Goal: Task Accomplishment & Management: Use online tool/utility

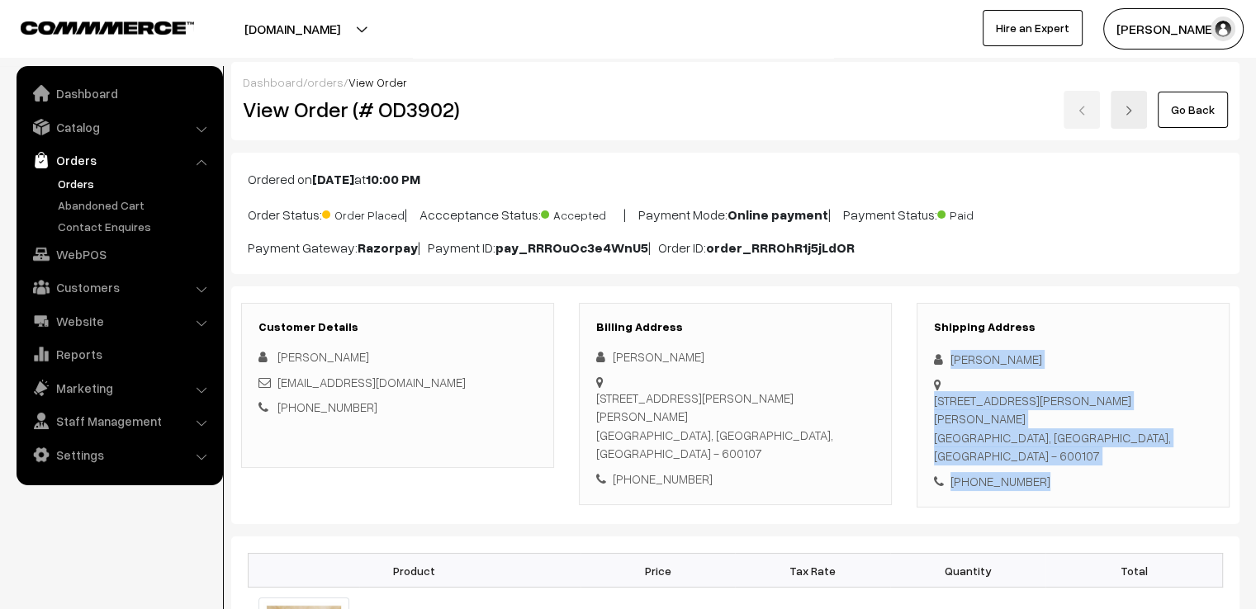
click at [1183, 97] on link "Go Back" at bounding box center [1193, 110] width 70 height 36
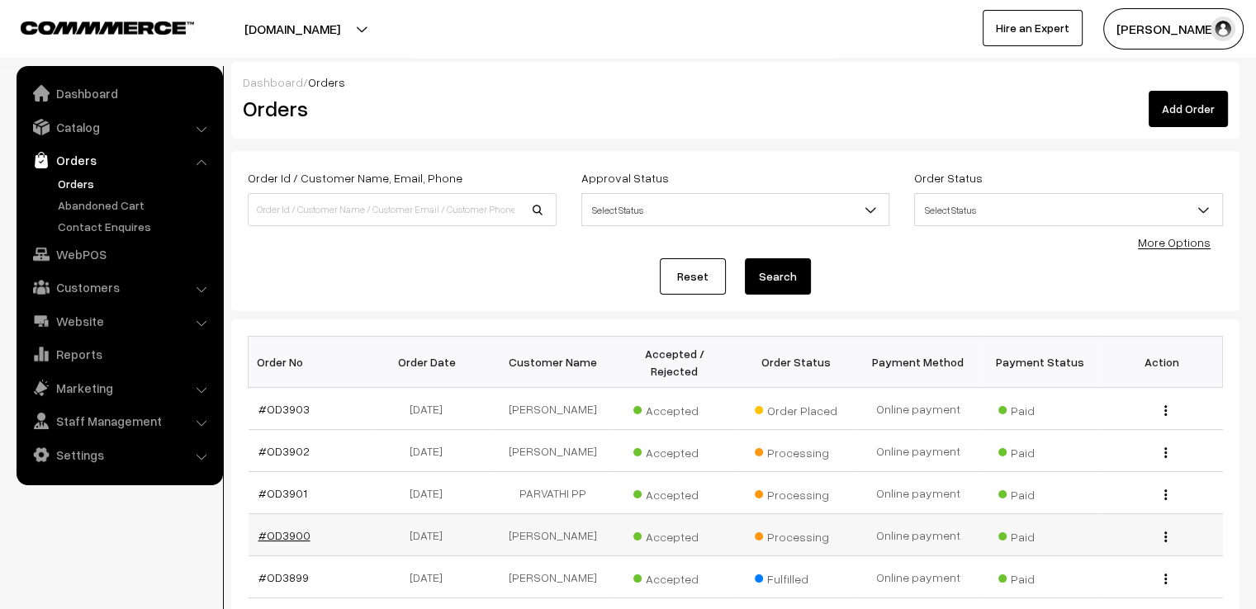
click at [287, 529] on link "#OD3900" at bounding box center [284, 536] width 52 height 14
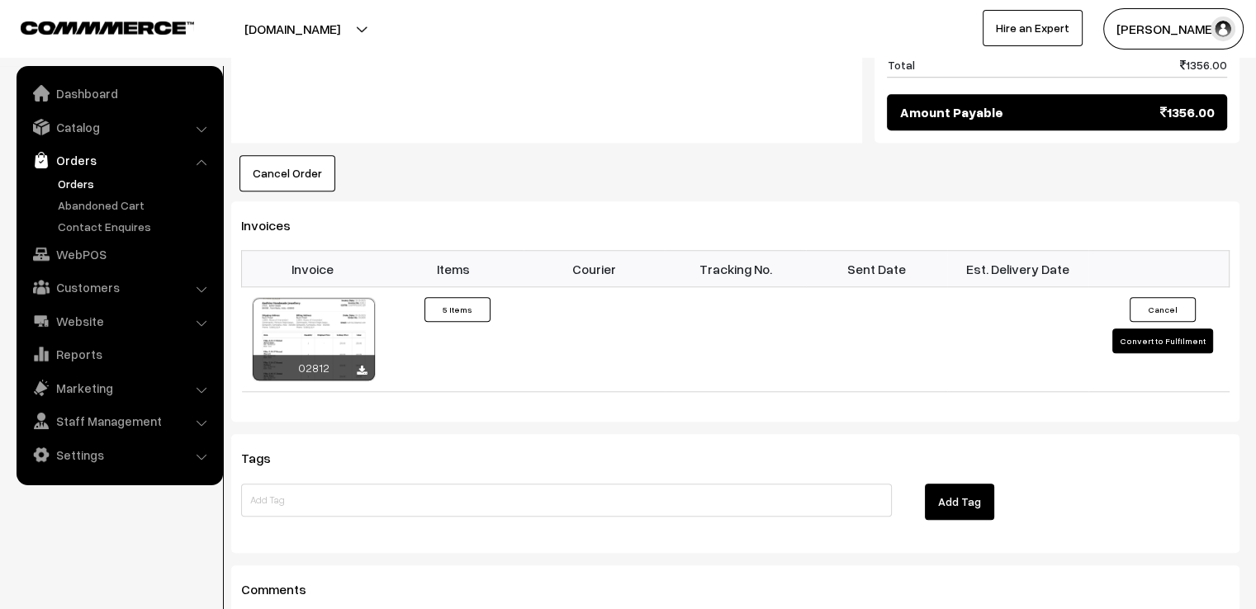
scroll to position [1428, 0]
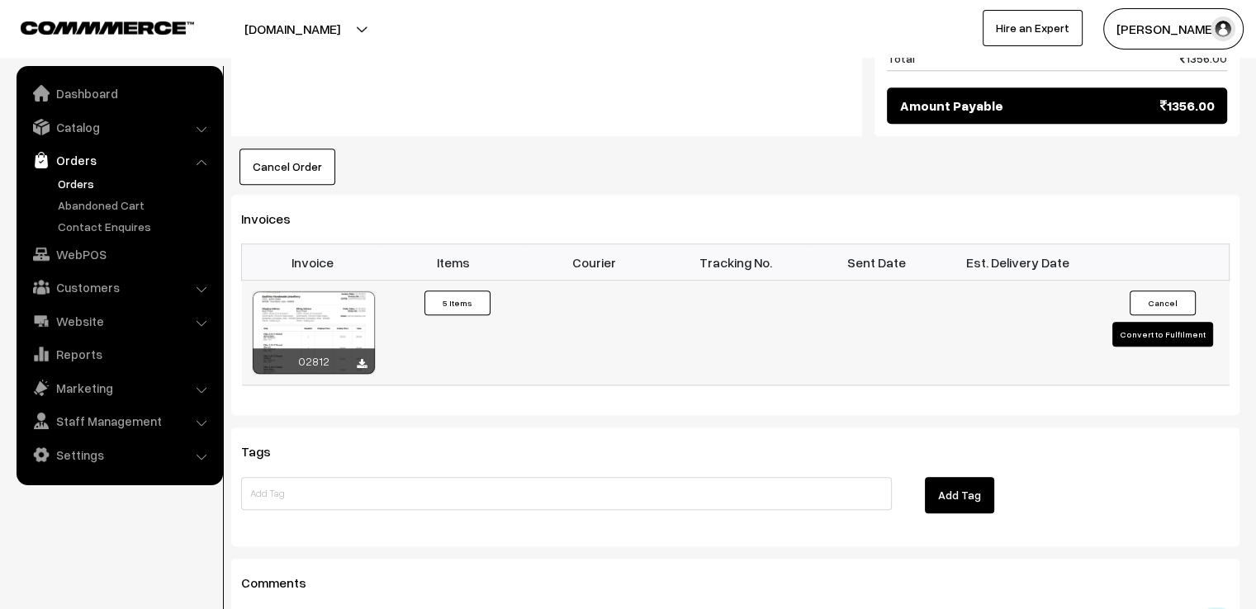
click at [1144, 322] on button "Convert to Fulfilment" at bounding box center [1162, 334] width 101 height 25
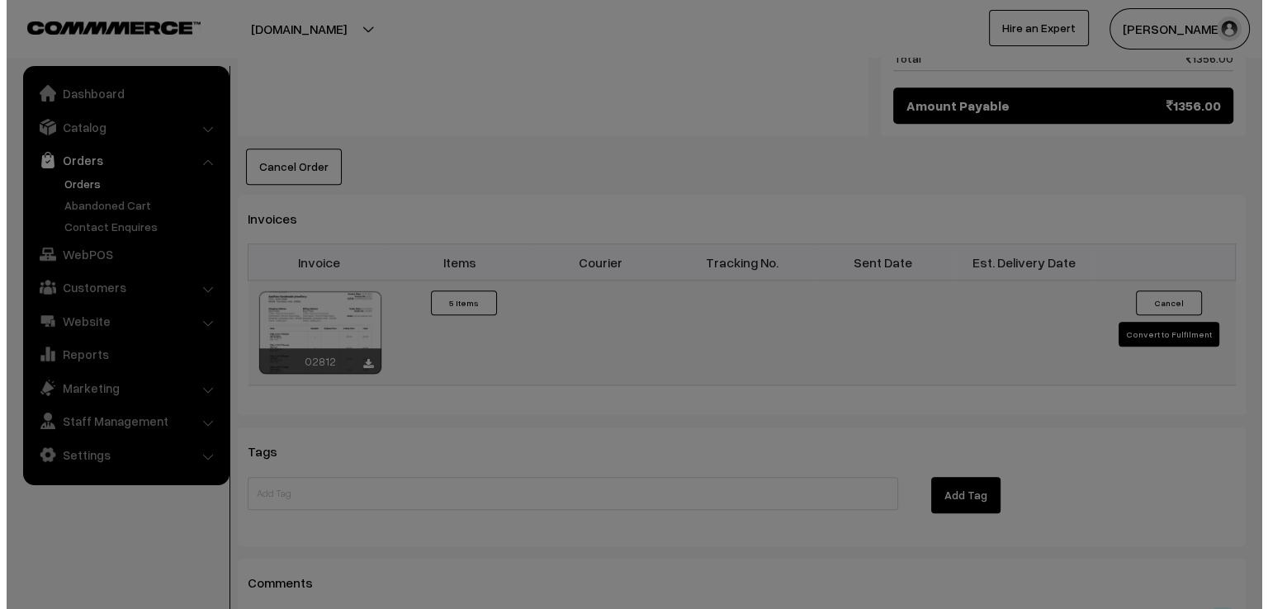
scroll to position [1435, 0]
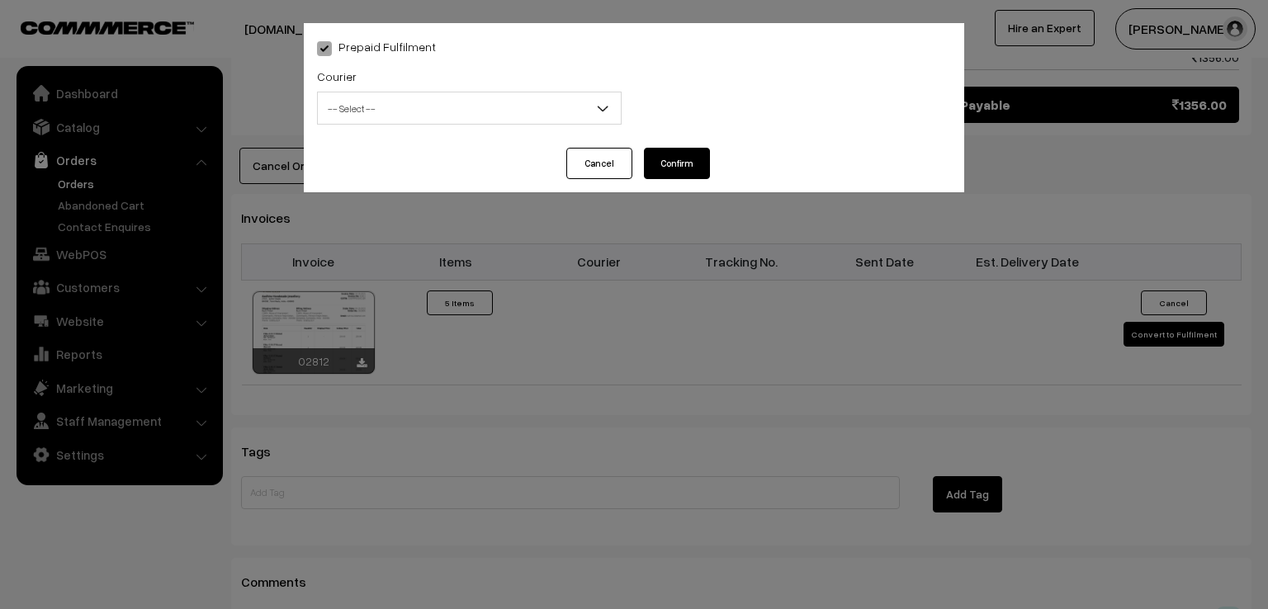
click at [543, 109] on span "-- Select --" at bounding box center [469, 108] width 303 height 29
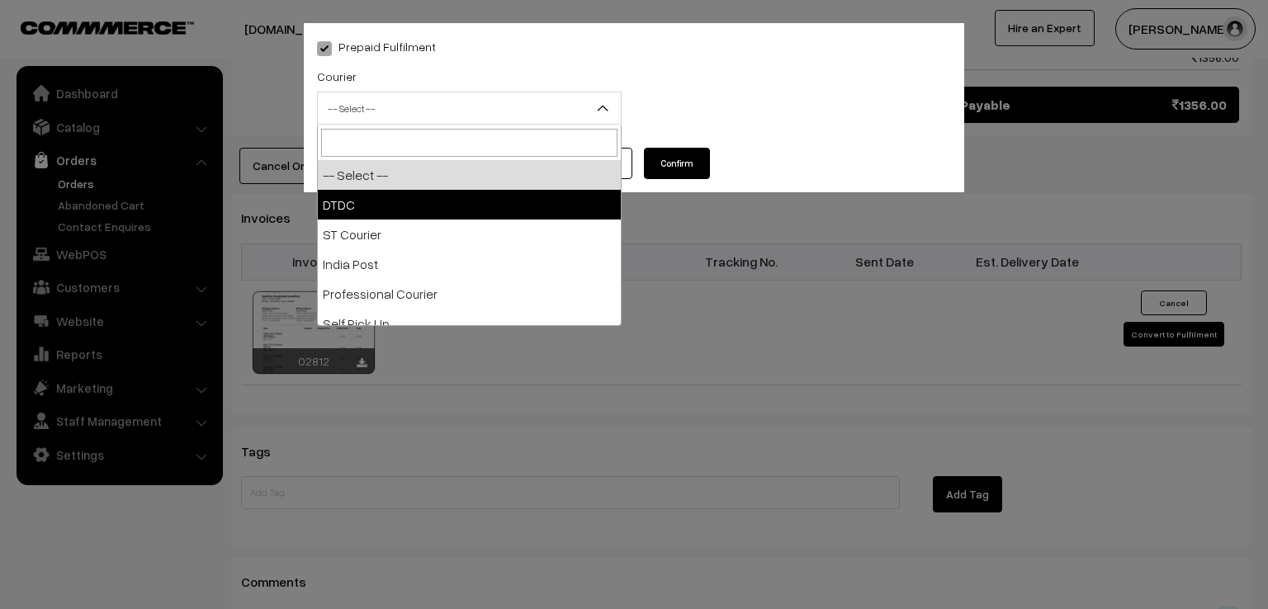
select select "1"
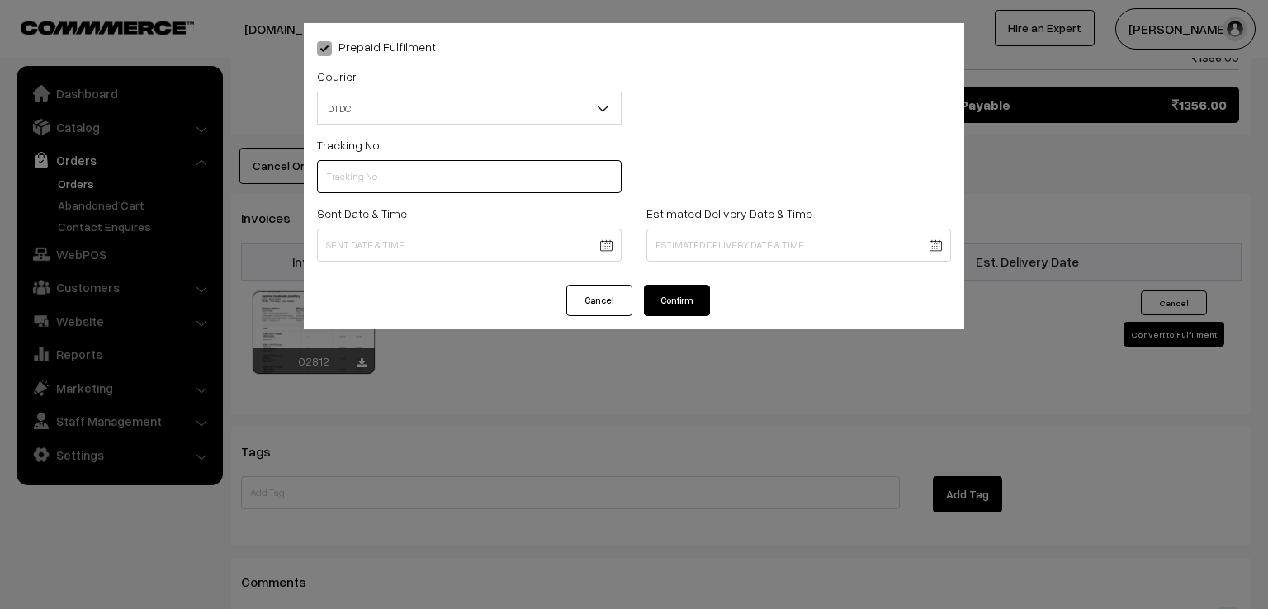
click at [466, 179] on input "text" at bounding box center [469, 176] width 305 height 33
type input "7D116413265"
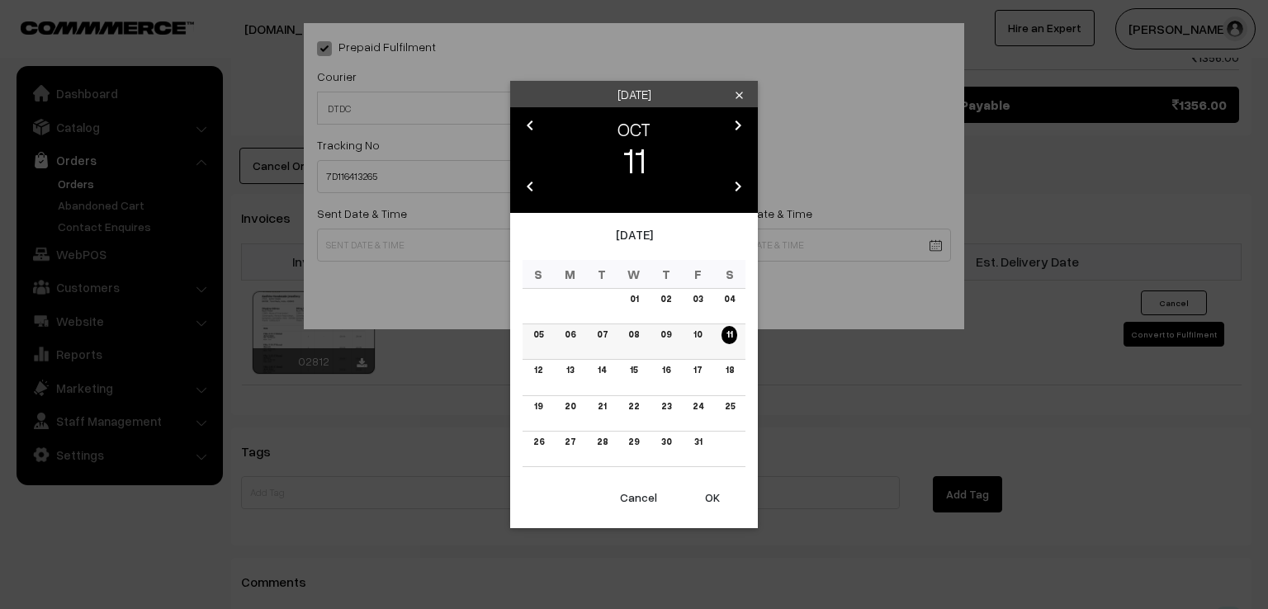
click at [706, 341] on td "10" at bounding box center [698, 343] width 32 height 36
click at [693, 331] on link "10" at bounding box center [698, 334] width 18 height 17
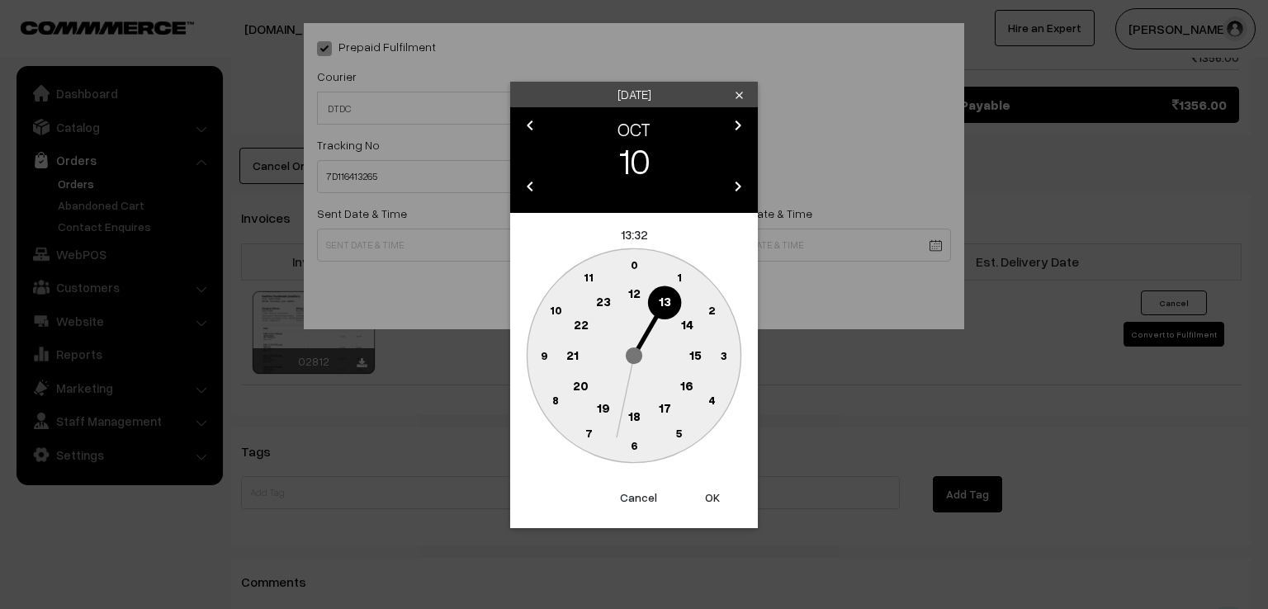
click at [548, 358] on circle at bounding box center [544, 356] width 34 height 34
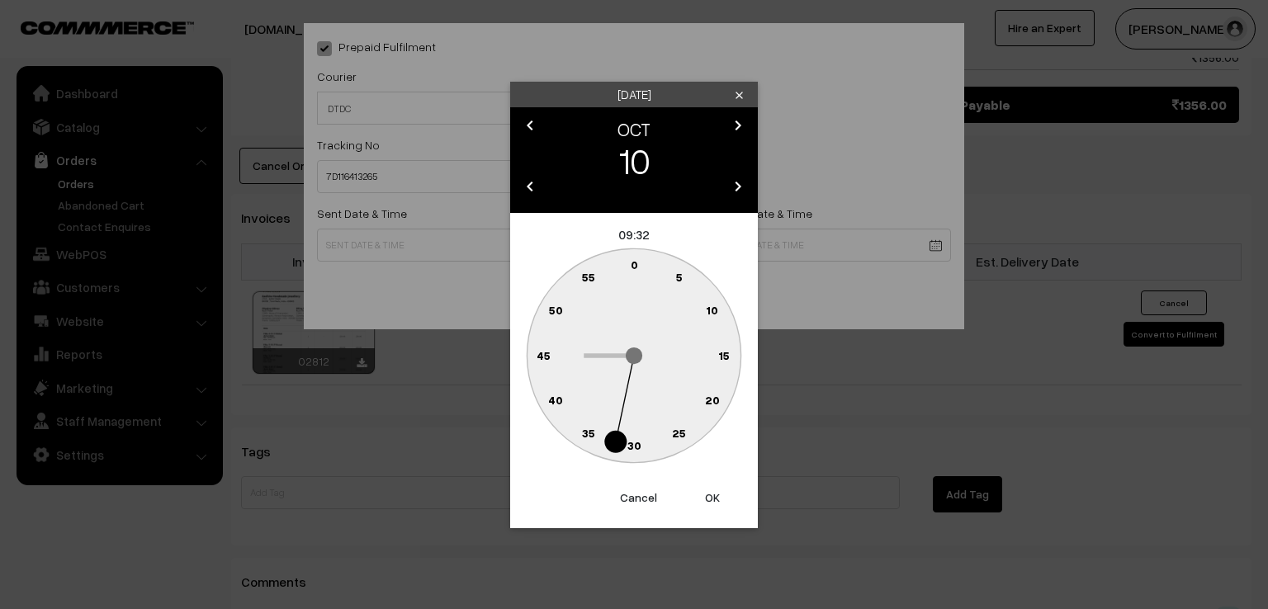
click at [633, 265] on text "0" at bounding box center [634, 265] width 7 height 14
type input "10-10-2025 09:00"
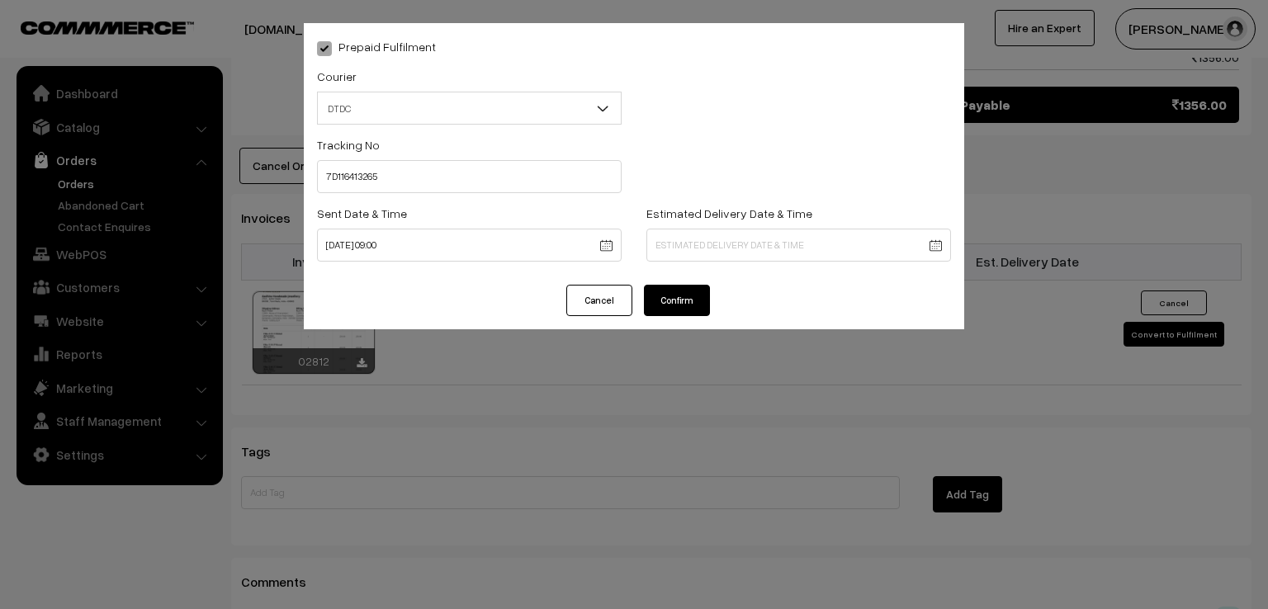
click at [678, 304] on button "Confirm" at bounding box center [677, 300] width 66 height 31
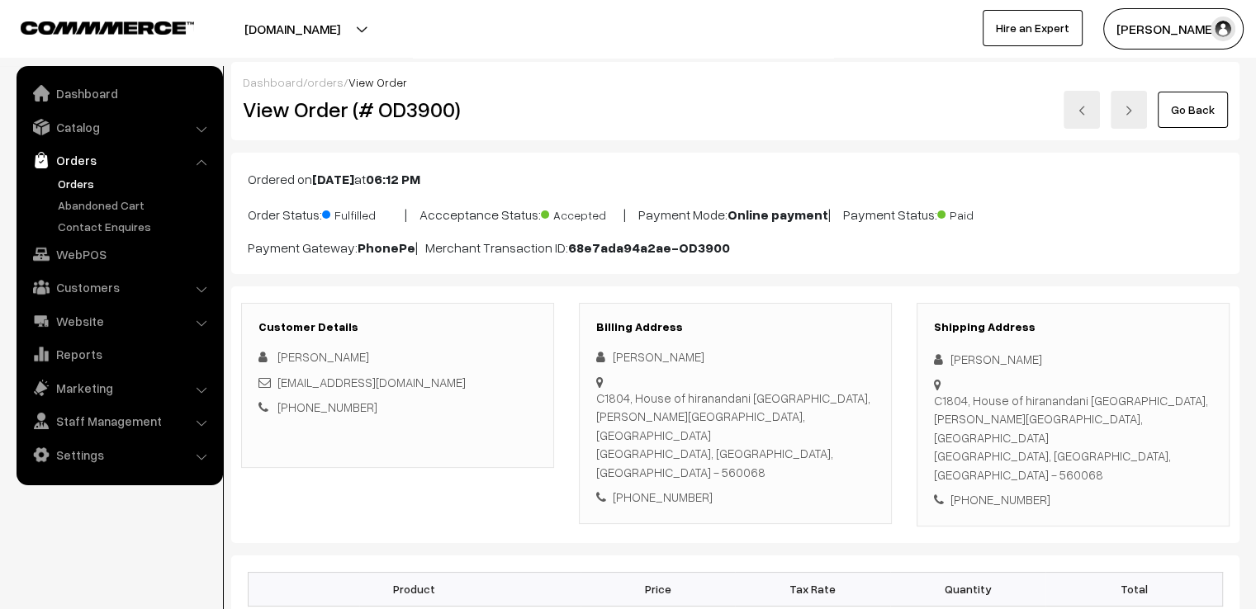
click at [1196, 122] on link "Go Back" at bounding box center [1193, 110] width 70 height 36
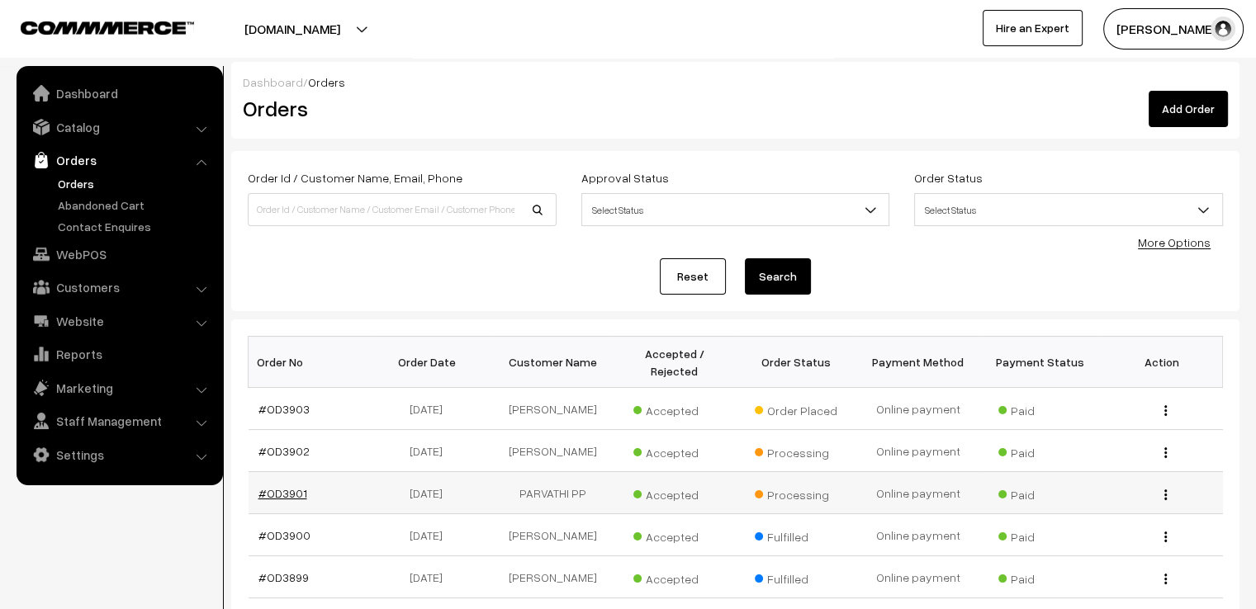
click at [287, 486] on link "#OD3901" at bounding box center [282, 493] width 49 height 14
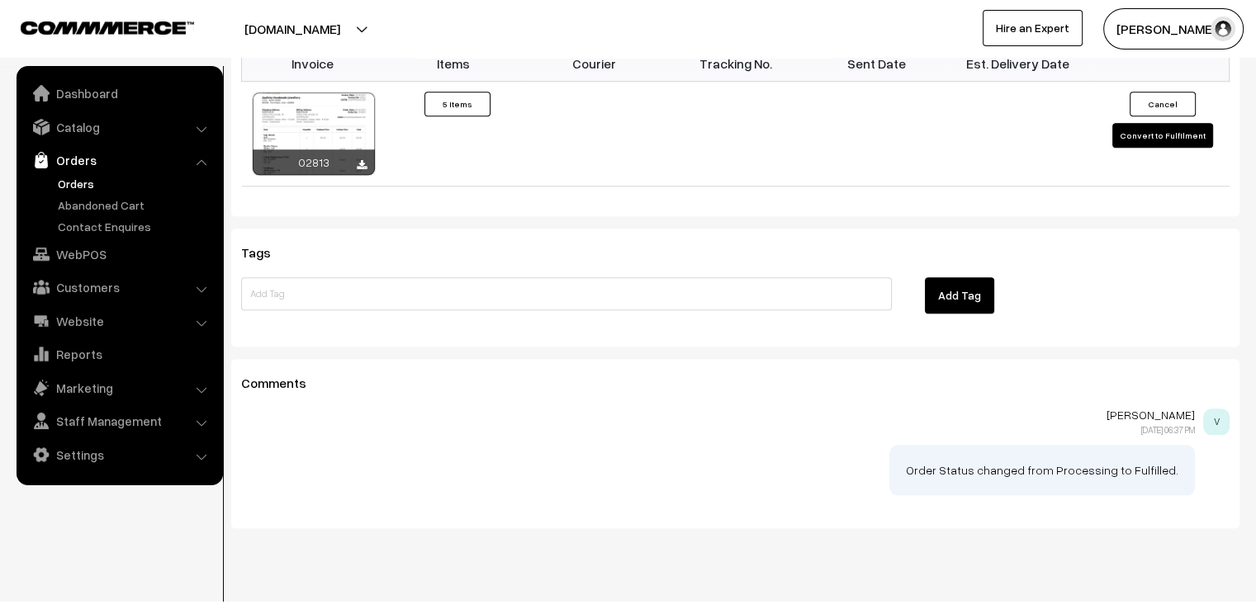
scroll to position [1504, 0]
click at [1165, 122] on button "Convert to Fulfilment" at bounding box center [1162, 134] width 101 height 25
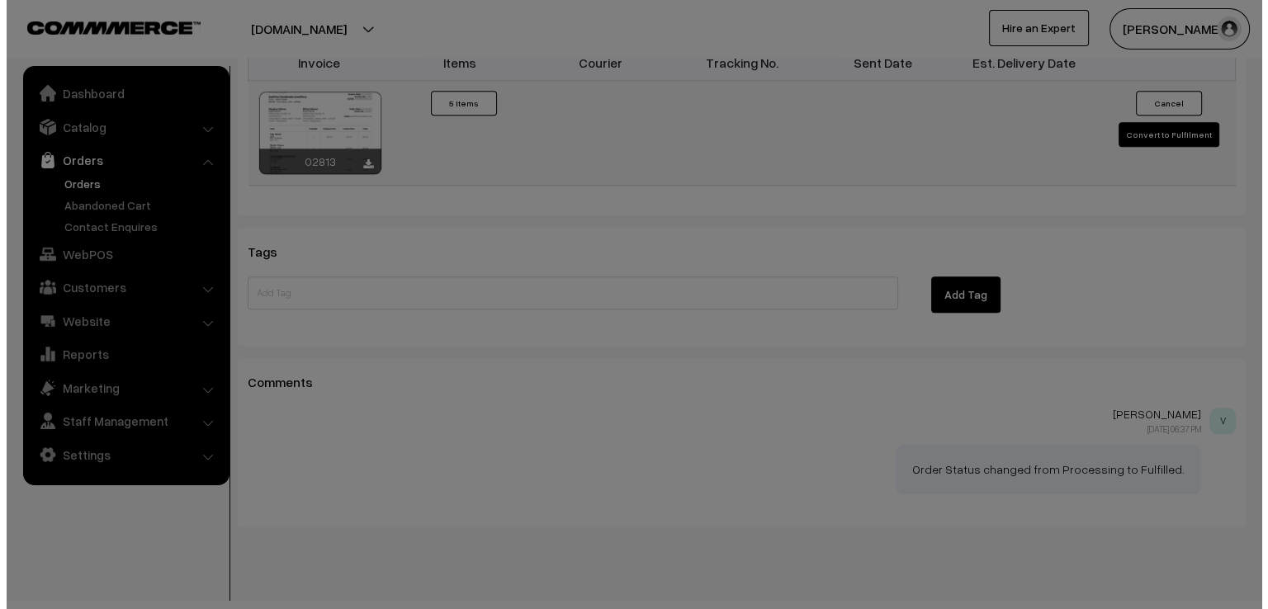
scroll to position [1510, 0]
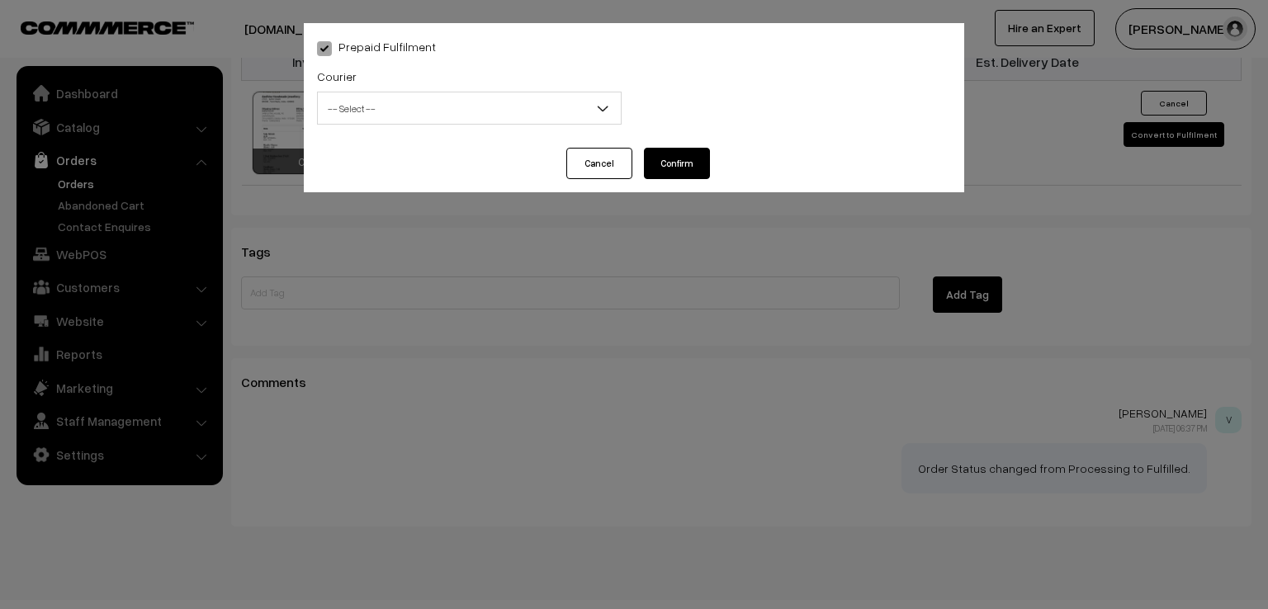
click at [577, 120] on span "-- Select --" at bounding box center [469, 108] width 303 height 29
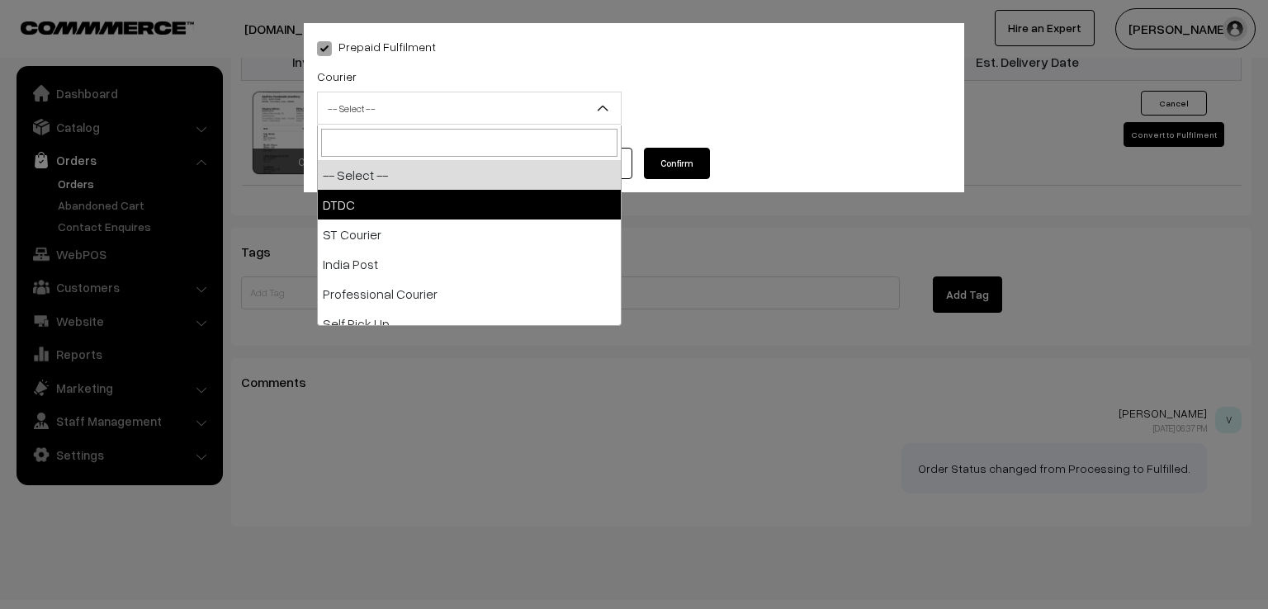
select select "1"
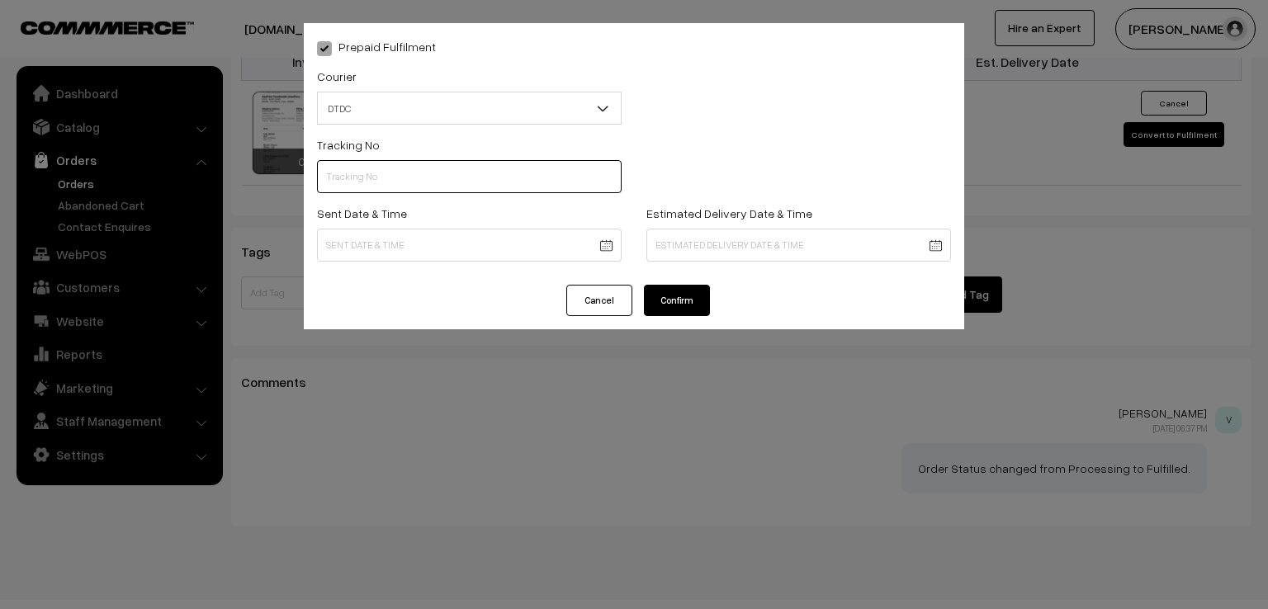
click at [447, 178] on input "text" at bounding box center [469, 176] width 305 height 33
type input "7D116413266"
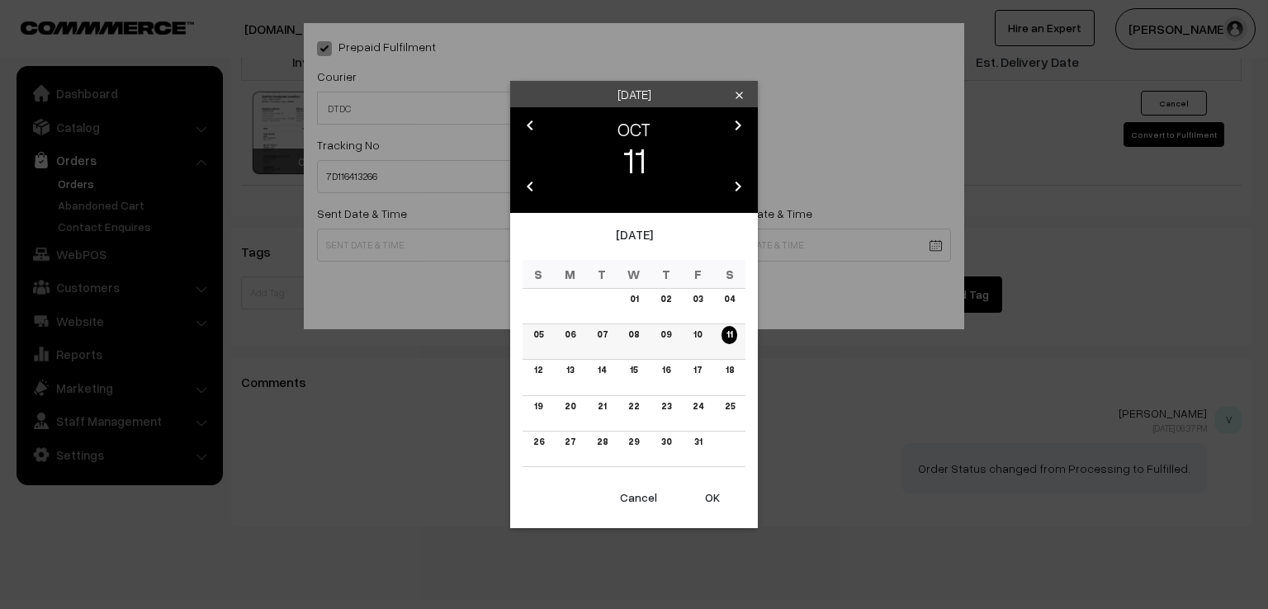
click at [691, 334] on link "10" at bounding box center [698, 334] width 18 height 17
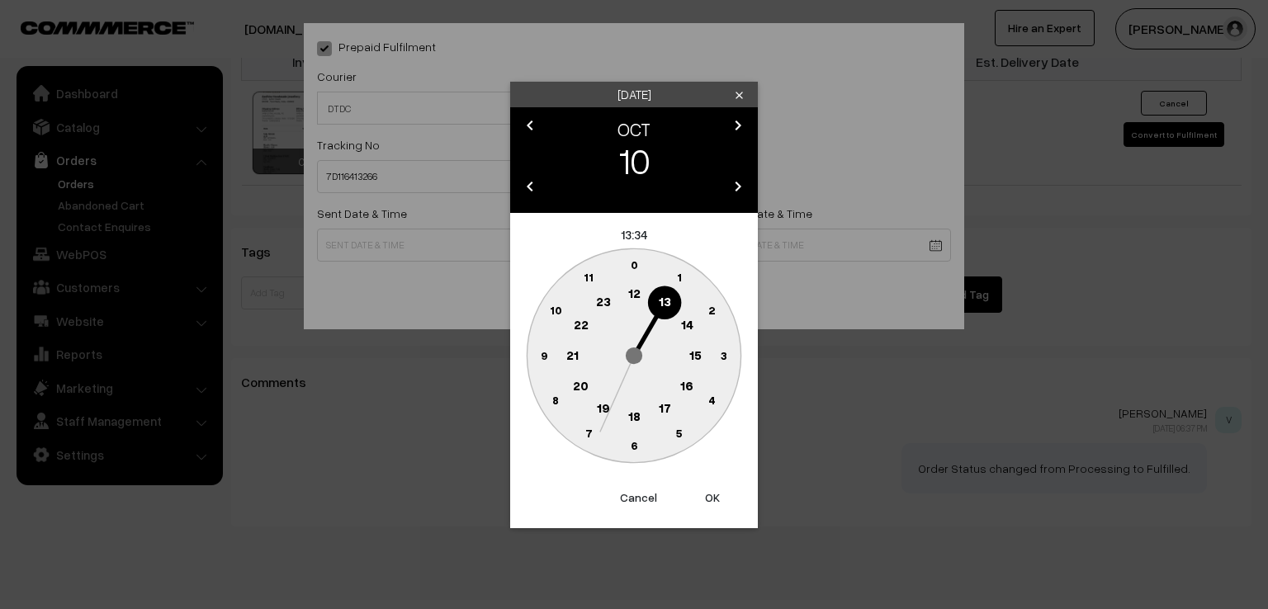
click at [543, 354] on text "9" at bounding box center [544, 355] width 7 height 14
click at [633, 261] on text "0" at bounding box center [634, 265] width 7 height 14
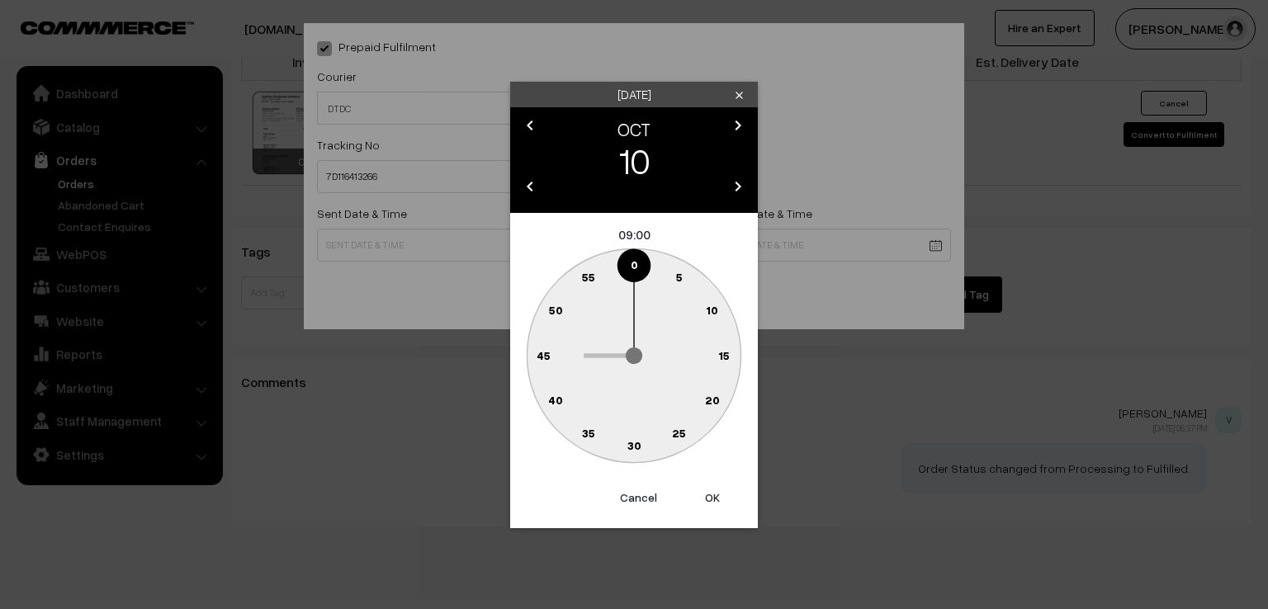
type input "10-10-2025 09:00"
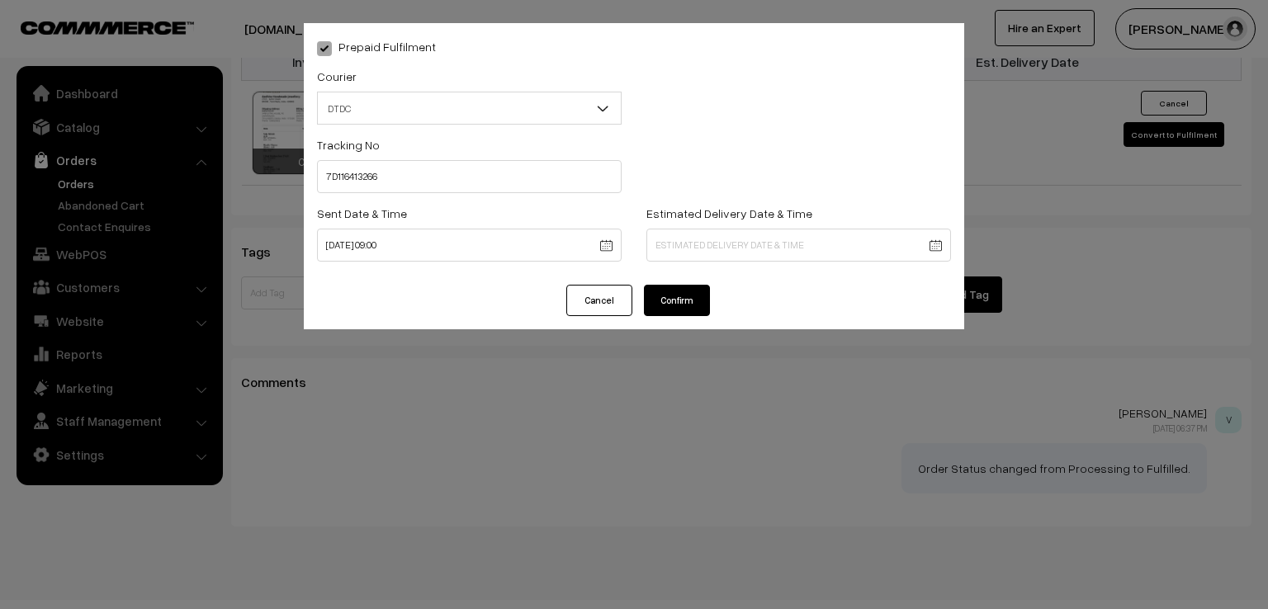
click at [689, 310] on button "Confirm" at bounding box center [677, 300] width 66 height 31
